Goal: Transaction & Acquisition: Purchase product/service

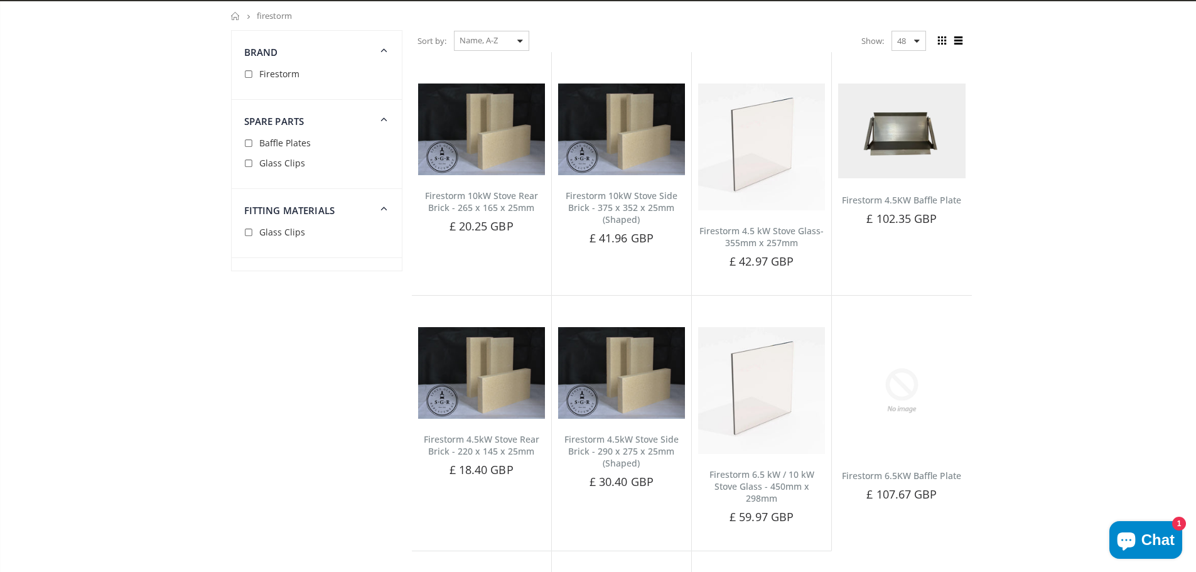
scroll to position [126, 0]
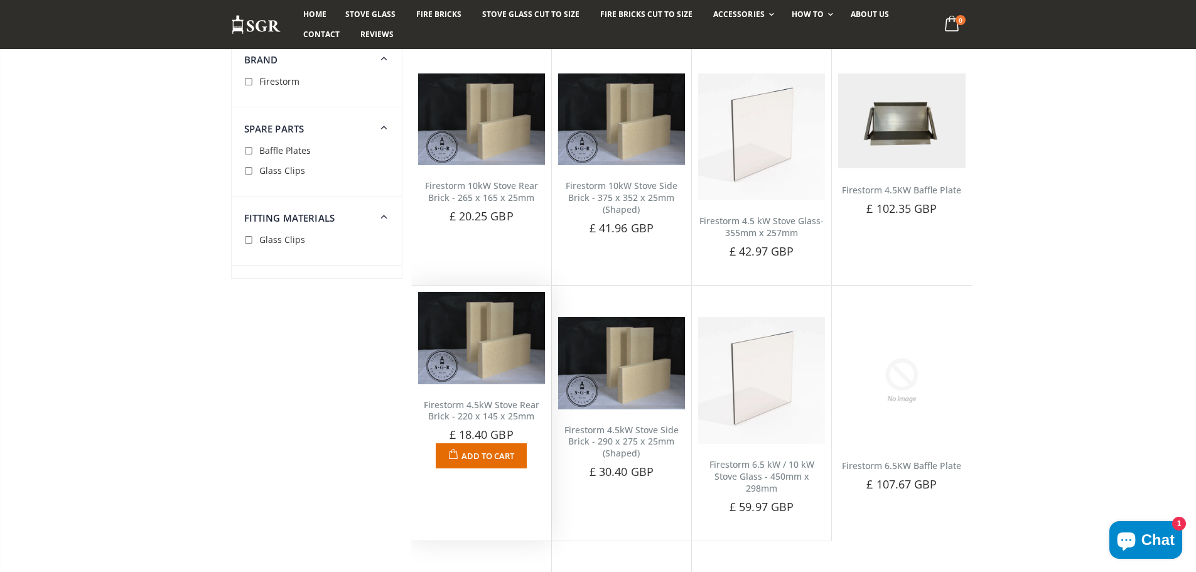
click at [495, 361] on img at bounding box center [481, 338] width 127 height 92
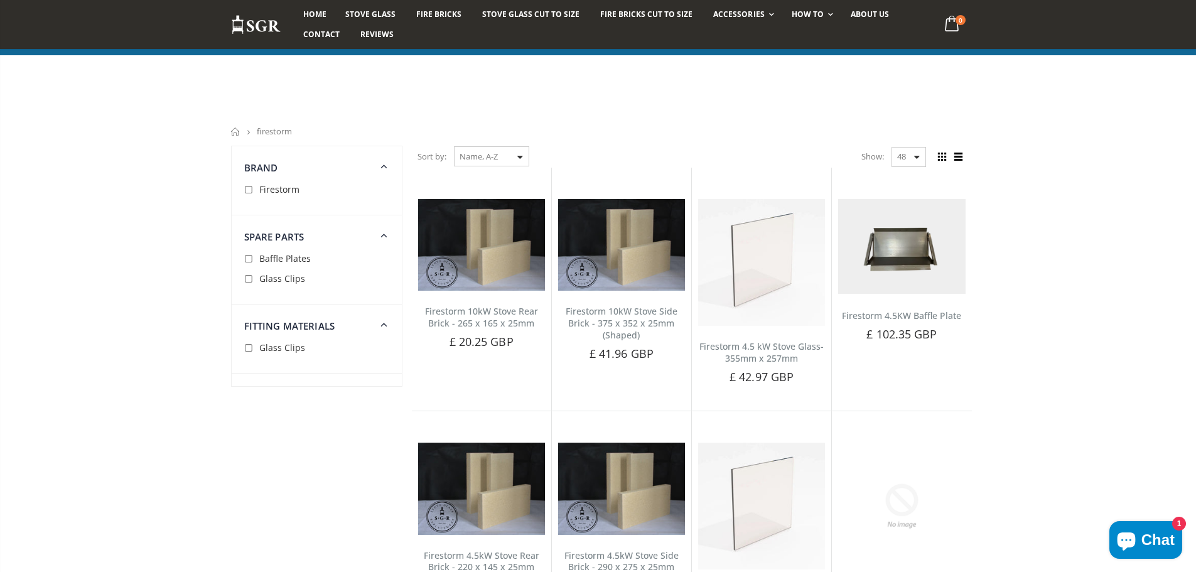
scroll to position [126, 0]
